Goal: Information Seeking & Learning: Learn about a topic

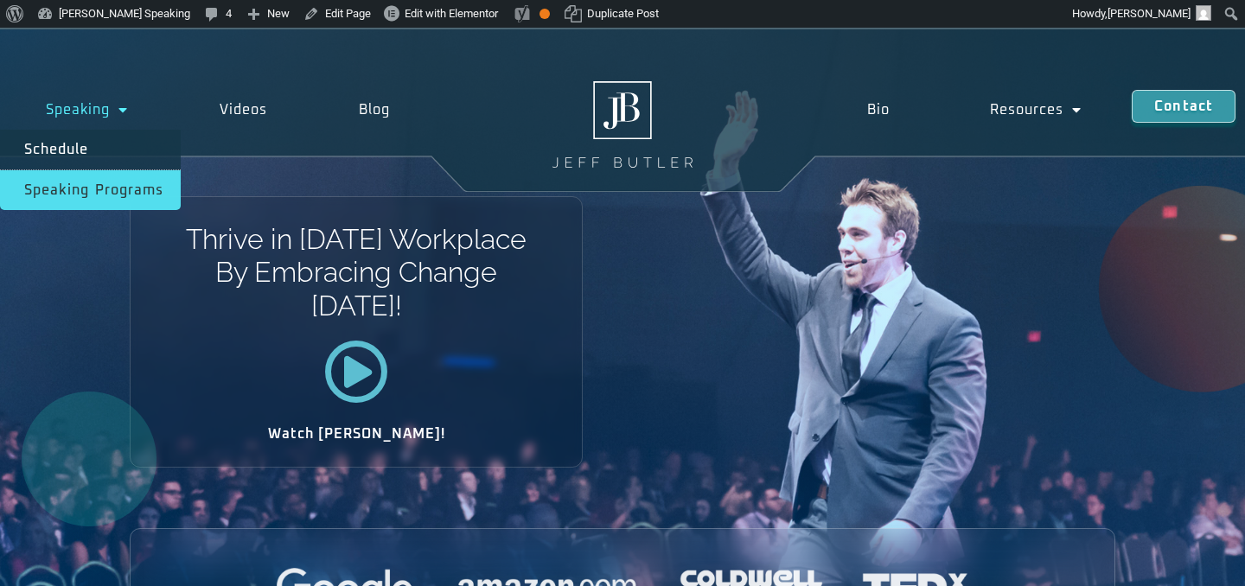
click at [105, 192] on link "Speaking Programs" at bounding box center [90, 190] width 181 height 40
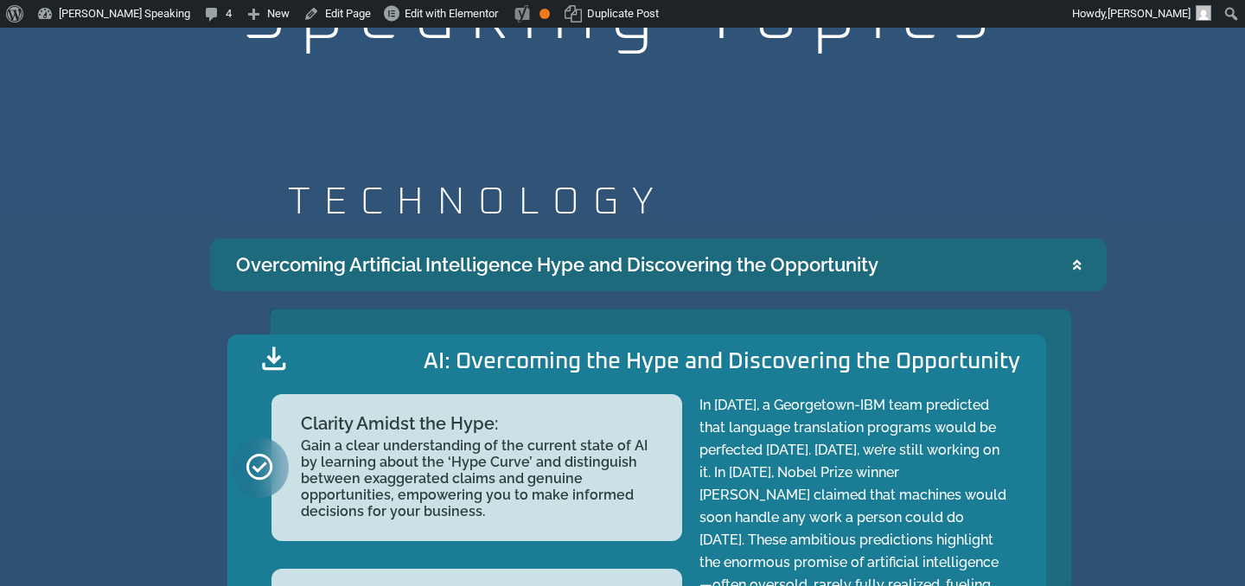
scroll to position [1636, 0]
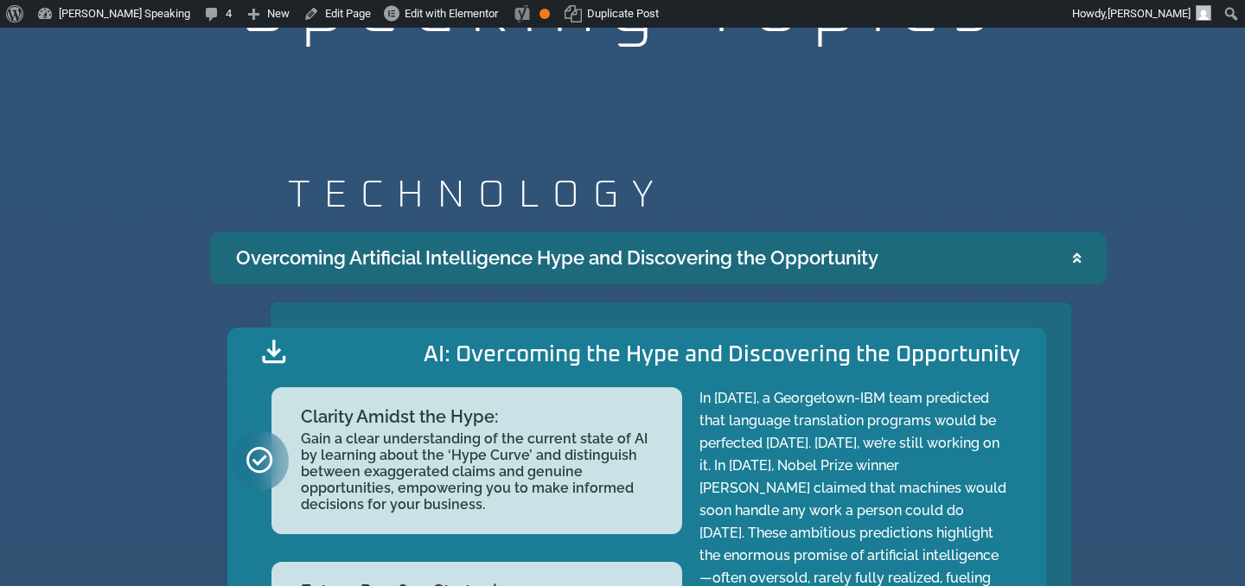
click at [987, 266] on summary "Overcoming Artificial Intelligence Hype and Discovering the Opportunity" at bounding box center [658, 258] width 896 height 53
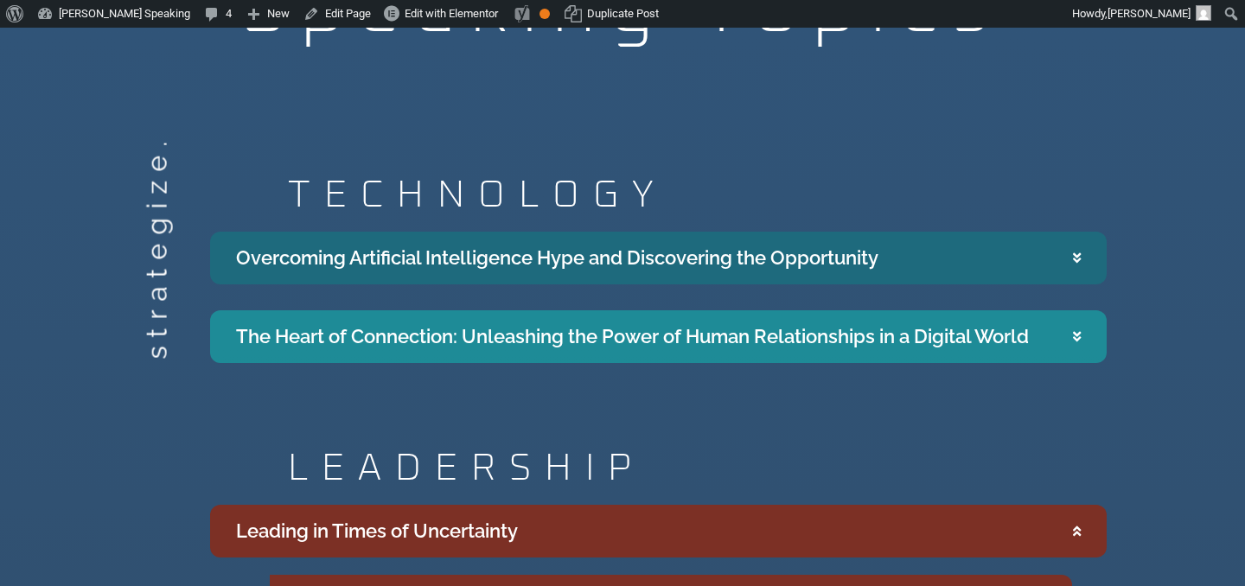
click at [987, 266] on summary "Overcoming Artificial Intelligence Hype and Discovering the Opportunity" at bounding box center [658, 258] width 896 height 53
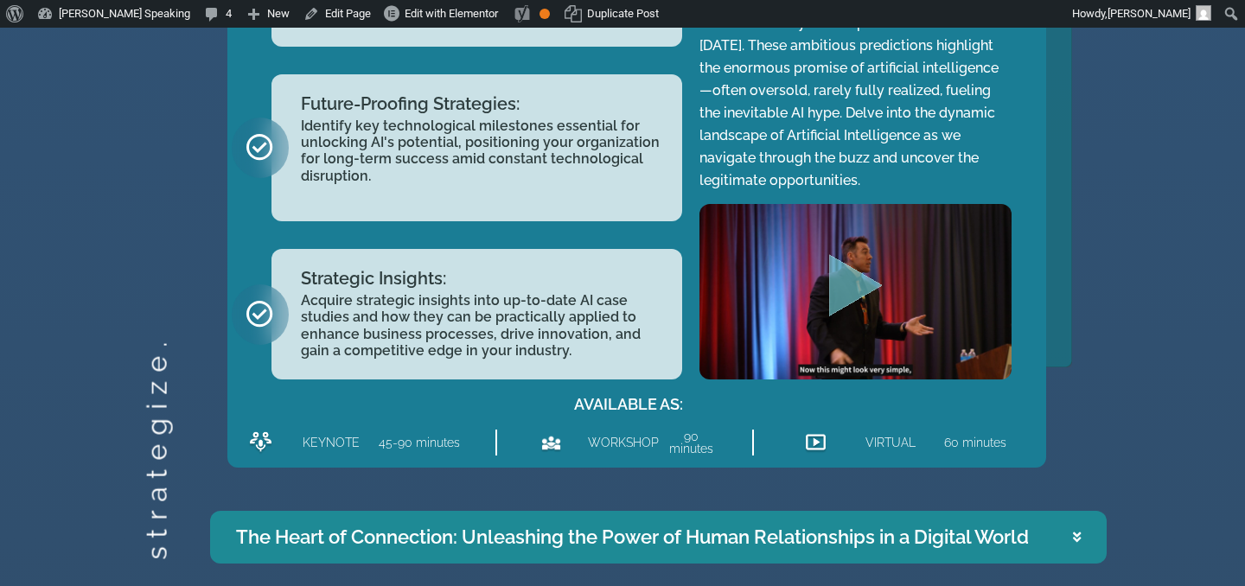
scroll to position [2141, 0]
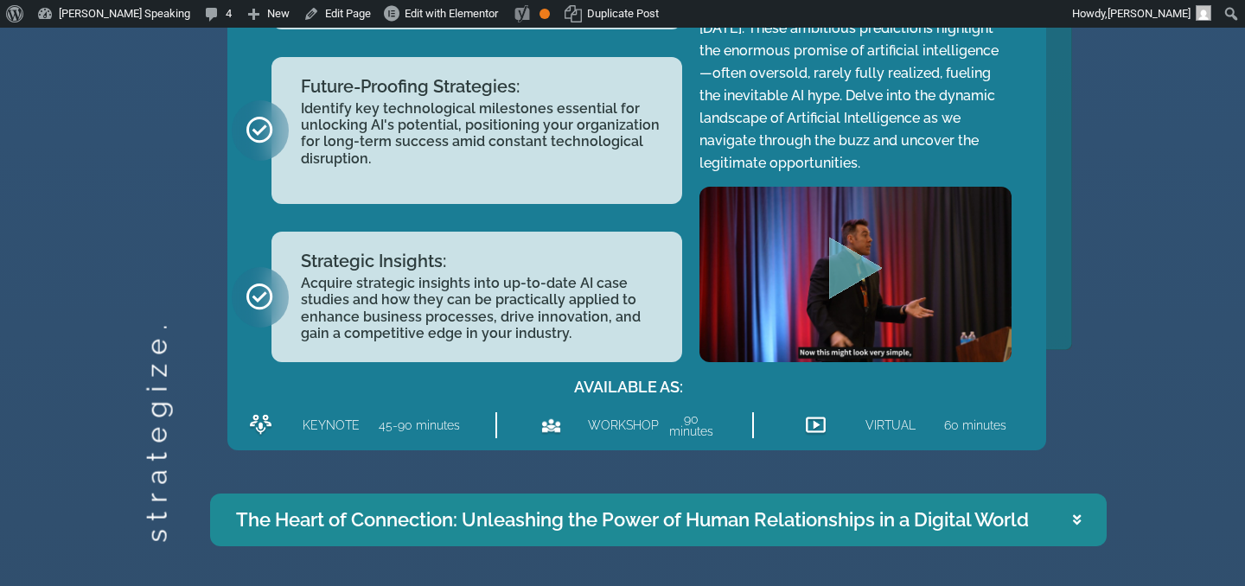
click at [833, 271] on icon "Play Video" at bounding box center [855, 269] width 54 height 62
